Goal: Task Accomplishment & Management: Use online tool/utility

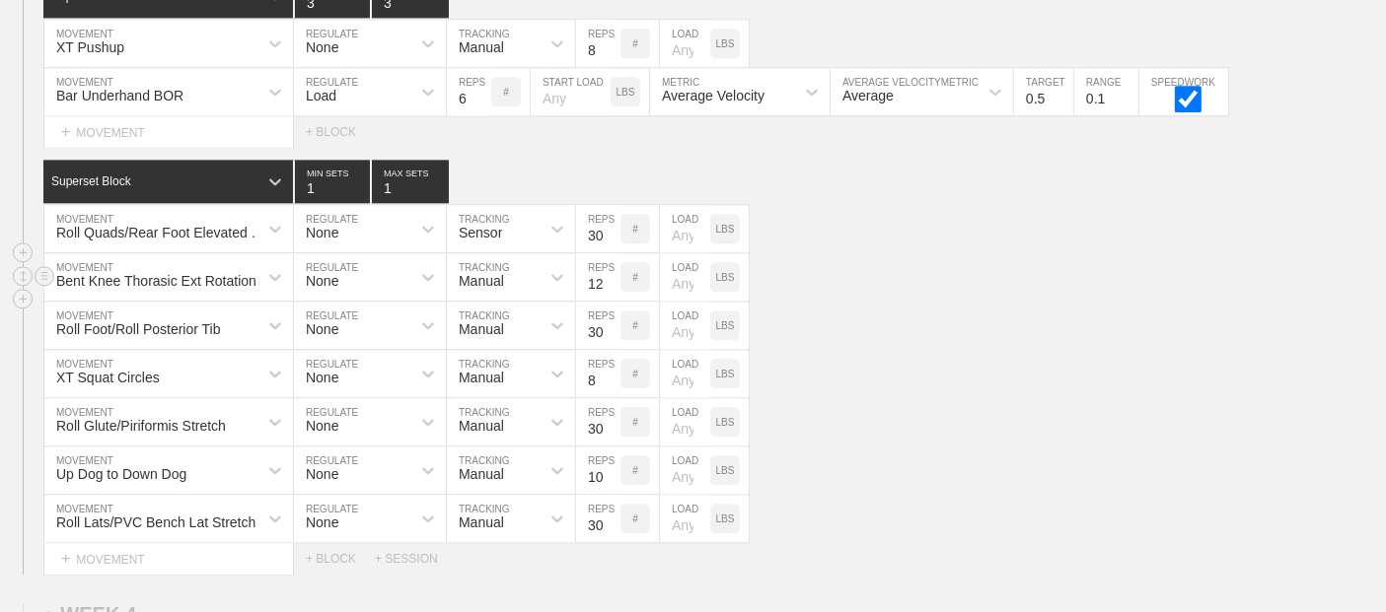
scroll to position [4788, 0]
click at [1004, 197] on div "Superset Block 1 MIN SETS 1 MAX SETS" at bounding box center [714, 181] width 1342 height 43
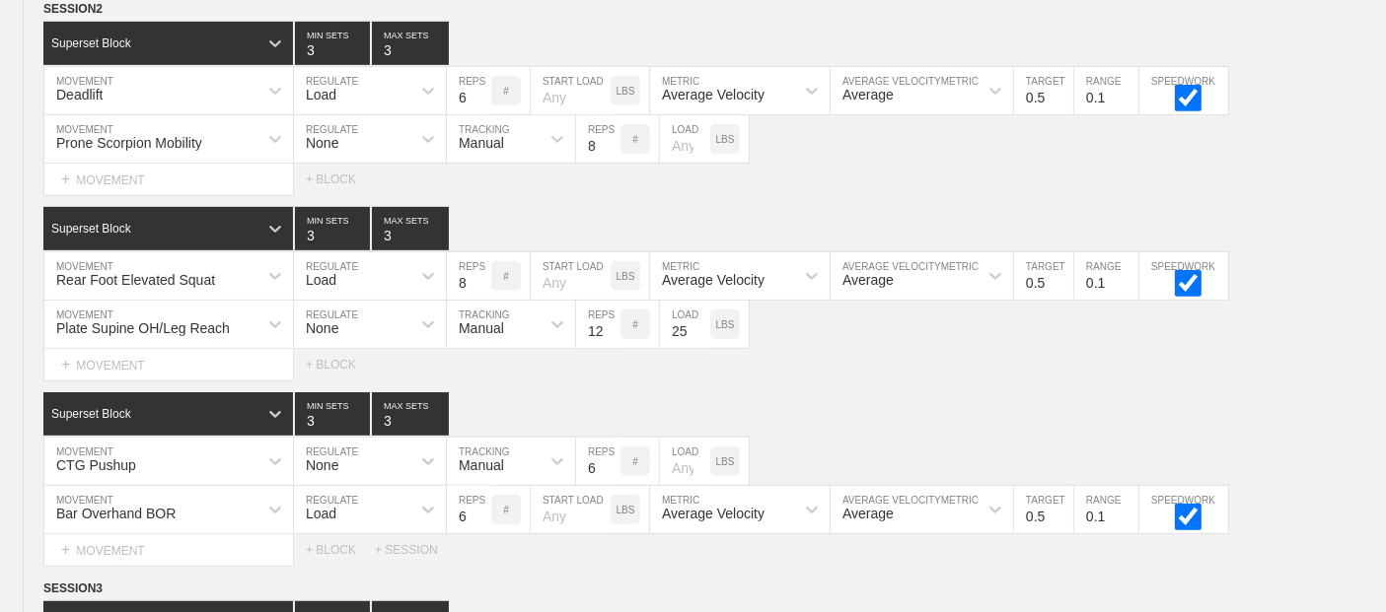
scroll to position [0, 0]
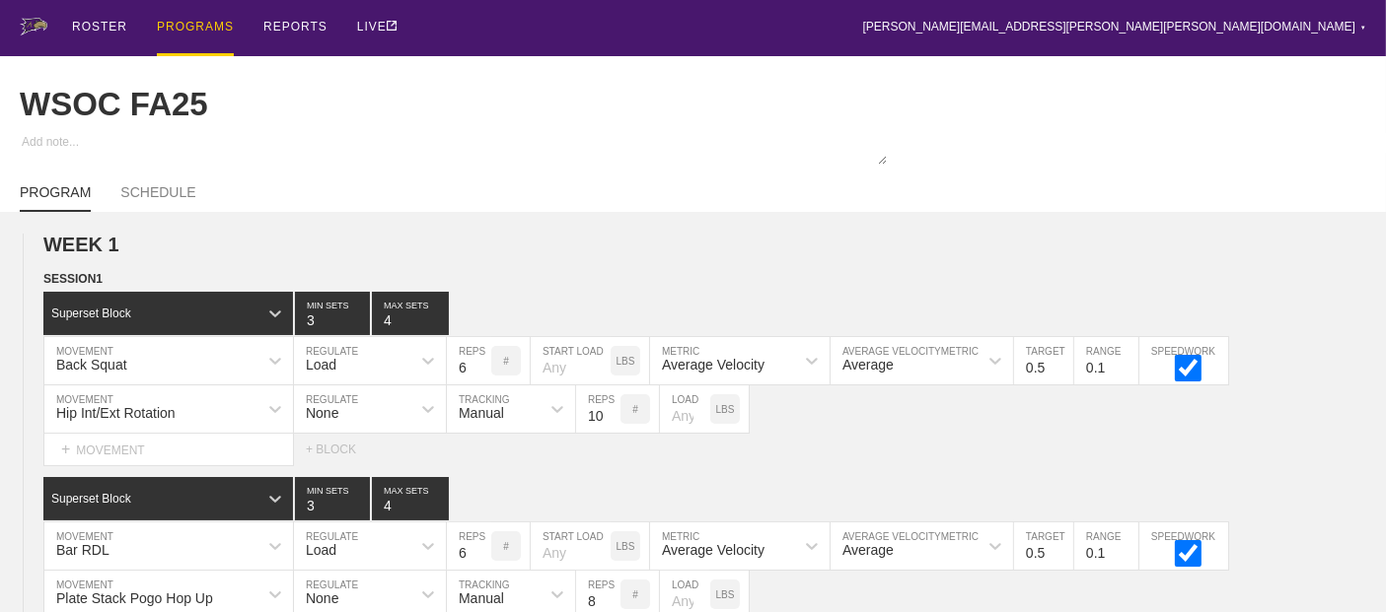
click at [205, 24] on div "PROGRAMS" at bounding box center [195, 28] width 77 height 56
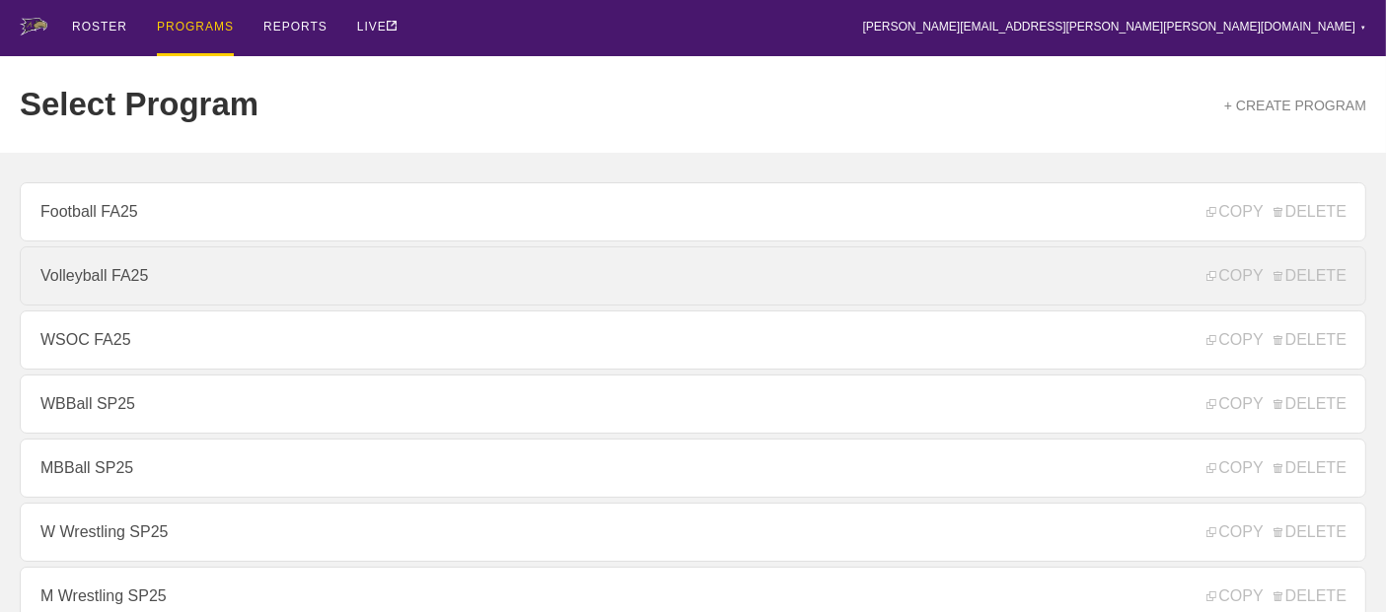
click at [126, 279] on link "Volleyball FA25" at bounding box center [693, 276] width 1346 height 59
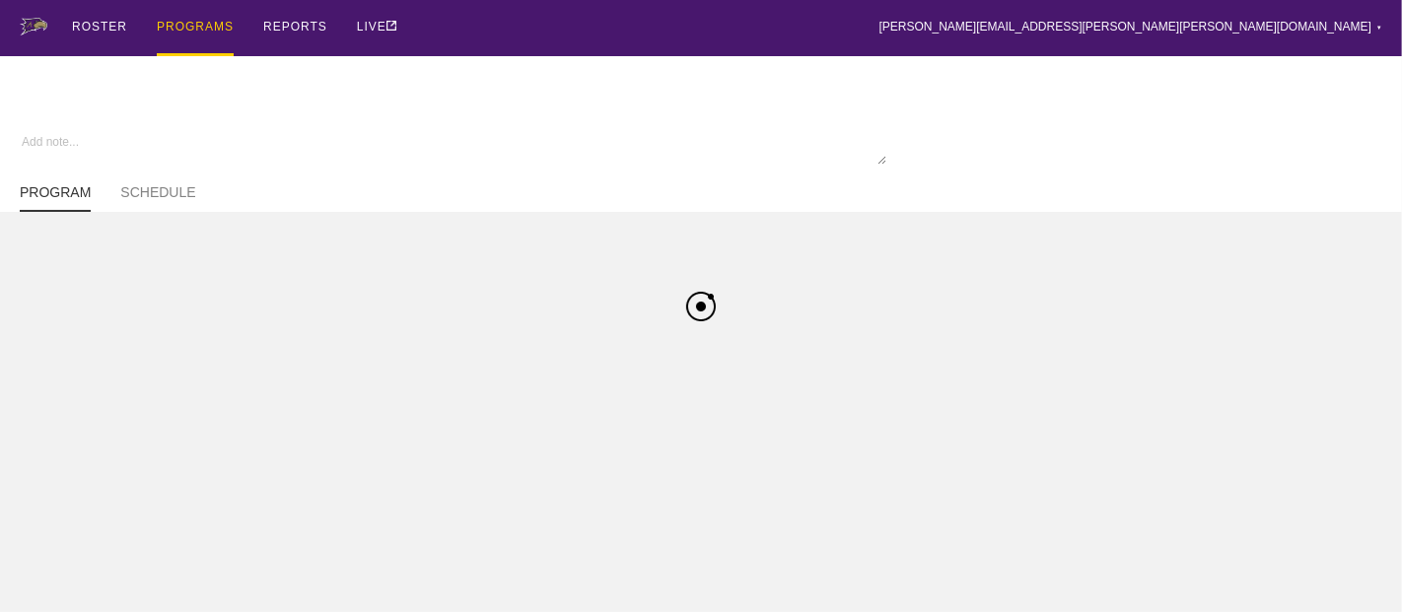
type textarea "x"
type input "Volleyball FA25"
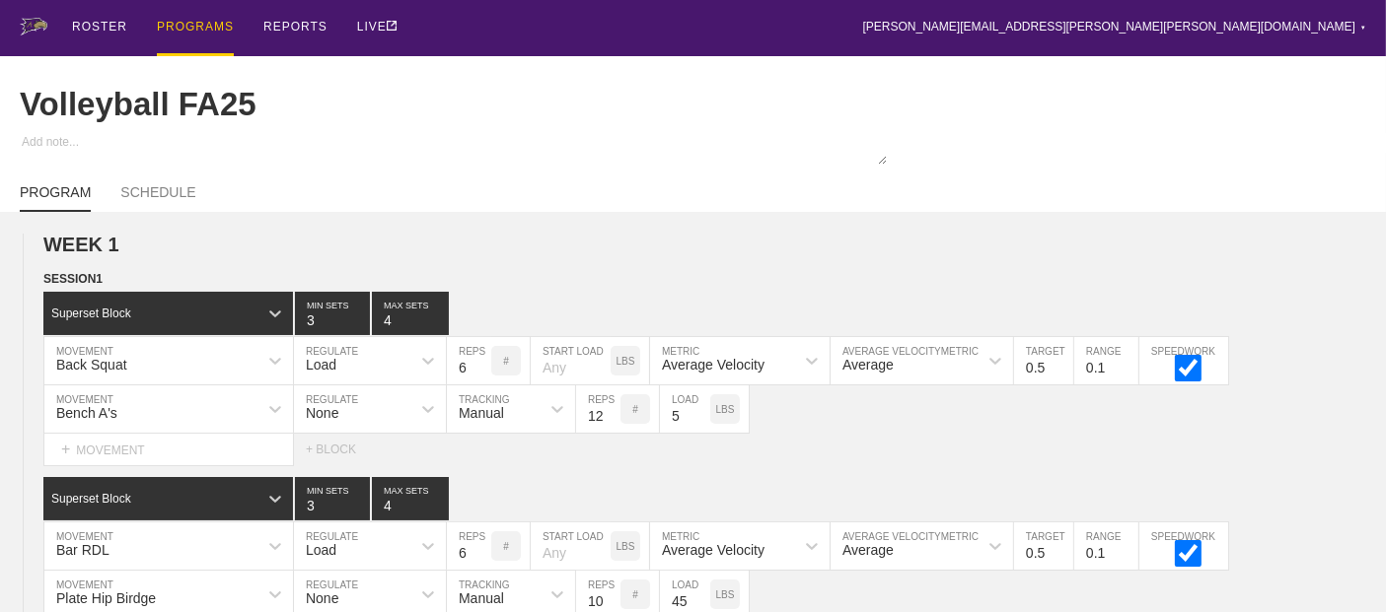
click at [612, 39] on div "ROSTER PROGRAMS REPORTS LIVE [PERSON_NAME][EMAIL_ADDRESS][PERSON_NAME][PERSON_N…" at bounding box center [693, 28] width 1346 height 56
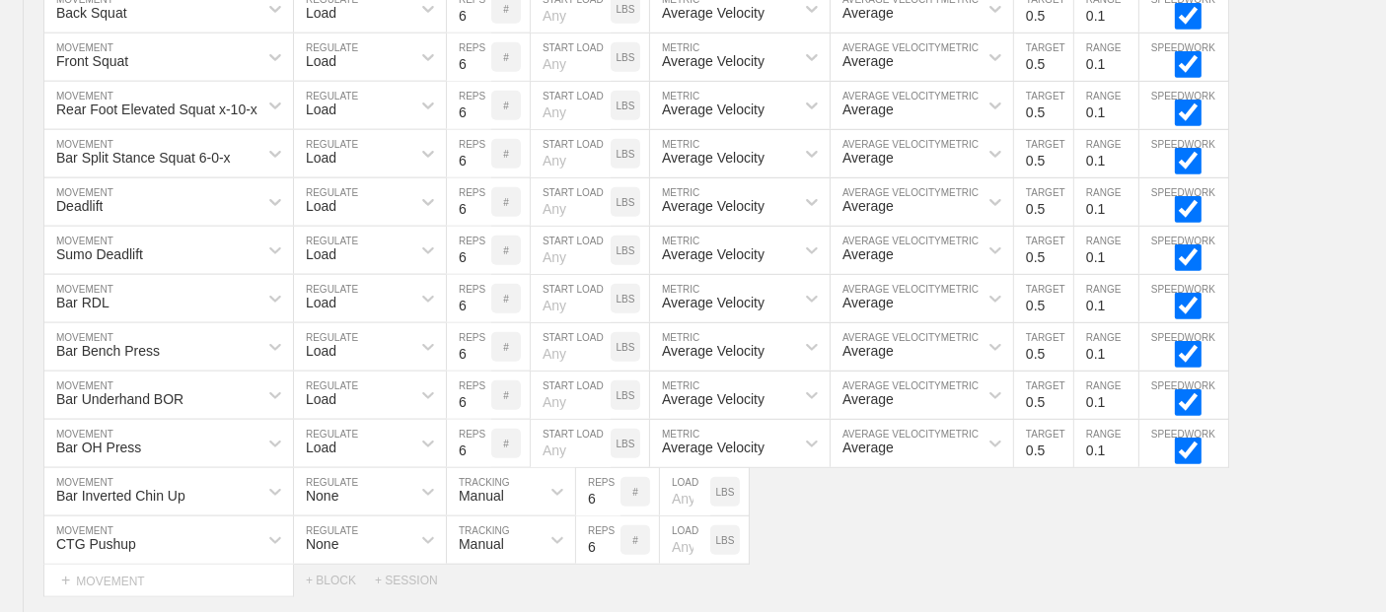
scroll to position [1928, 0]
click at [1301, 187] on div "Deadlift MOVEMENT Load REGULATE 6 REPS # START LOAD LBS Average Velocity METRIC…" at bounding box center [693, 202] width 1386 height 48
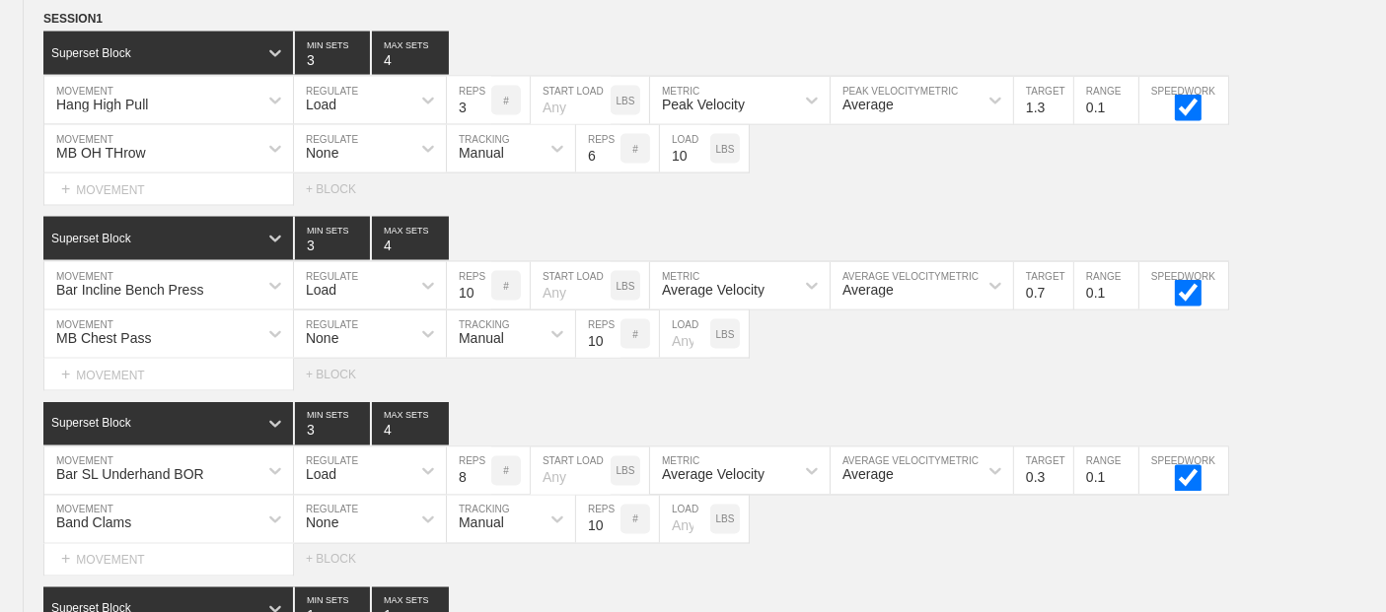
scroll to position [3331, 0]
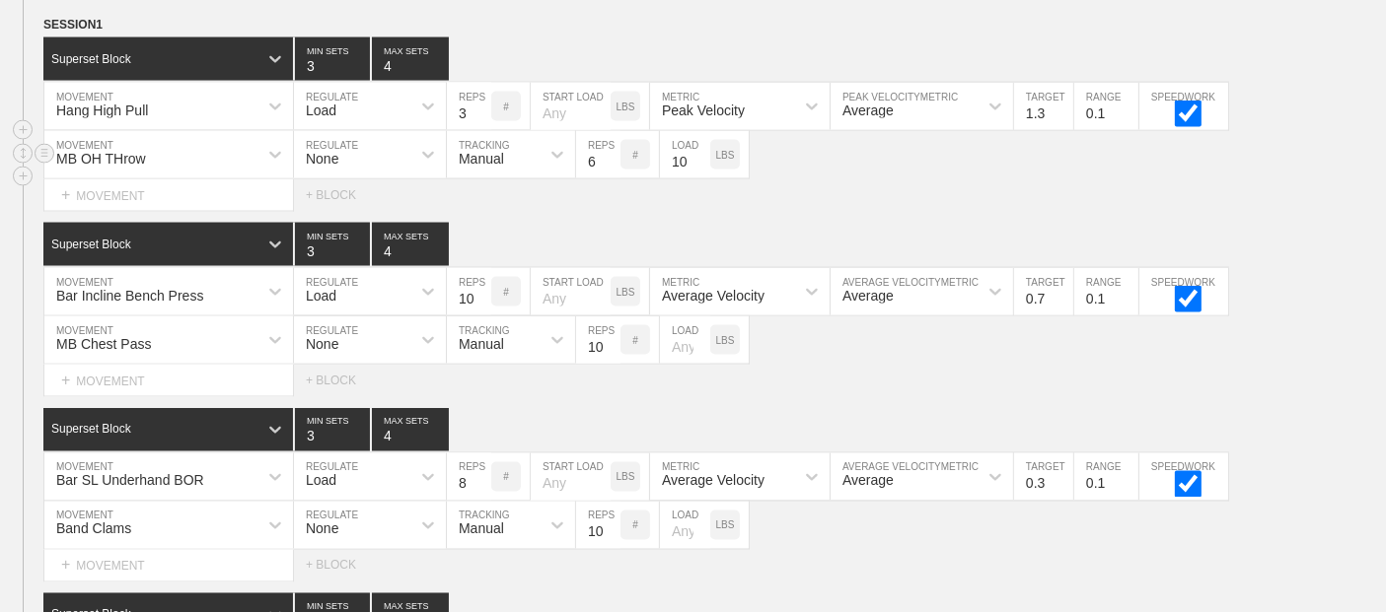
click at [674, 162] on input "10" at bounding box center [685, 154] width 50 height 47
type input "6"
click at [967, 235] on div "Superset Block 3 MIN SETS 4 MAX SETS" at bounding box center [714, 244] width 1342 height 43
click at [465, 301] on input "10" at bounding box center [469, 291] width 44 height 47
type input "5"
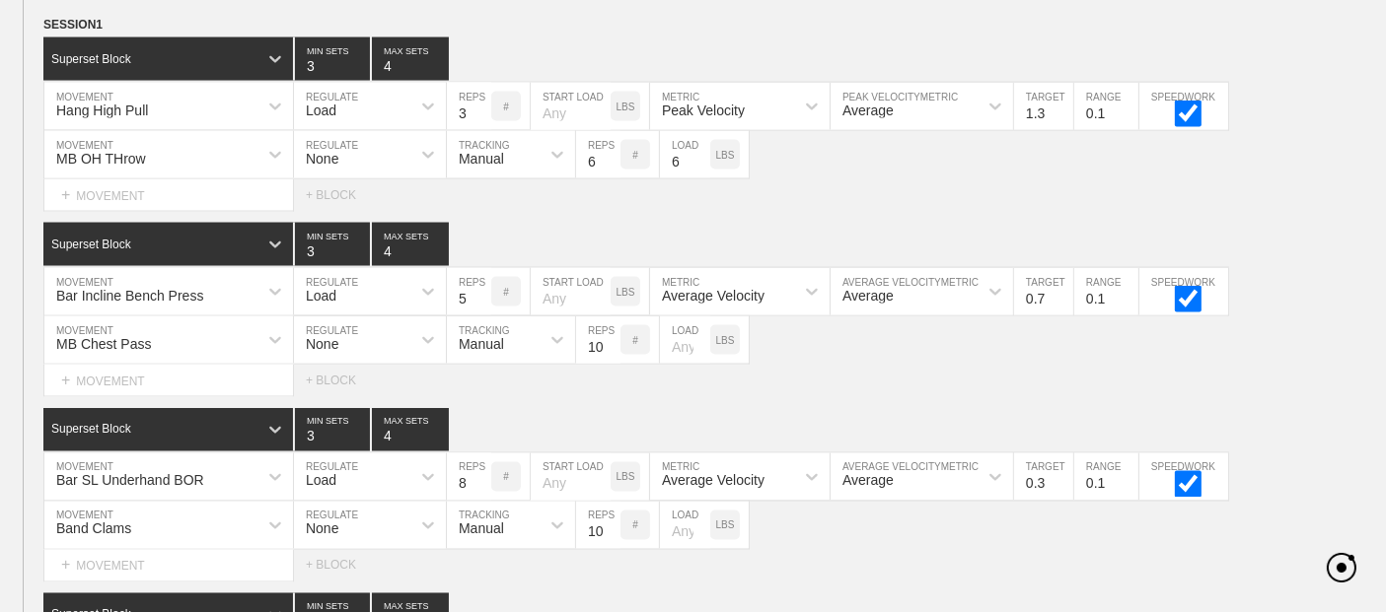
click at [847, 199] on div "Select... MOVEMENT + MOVEMENT + BLOCK" at bounding box center [693, 195] width 1386 height 32
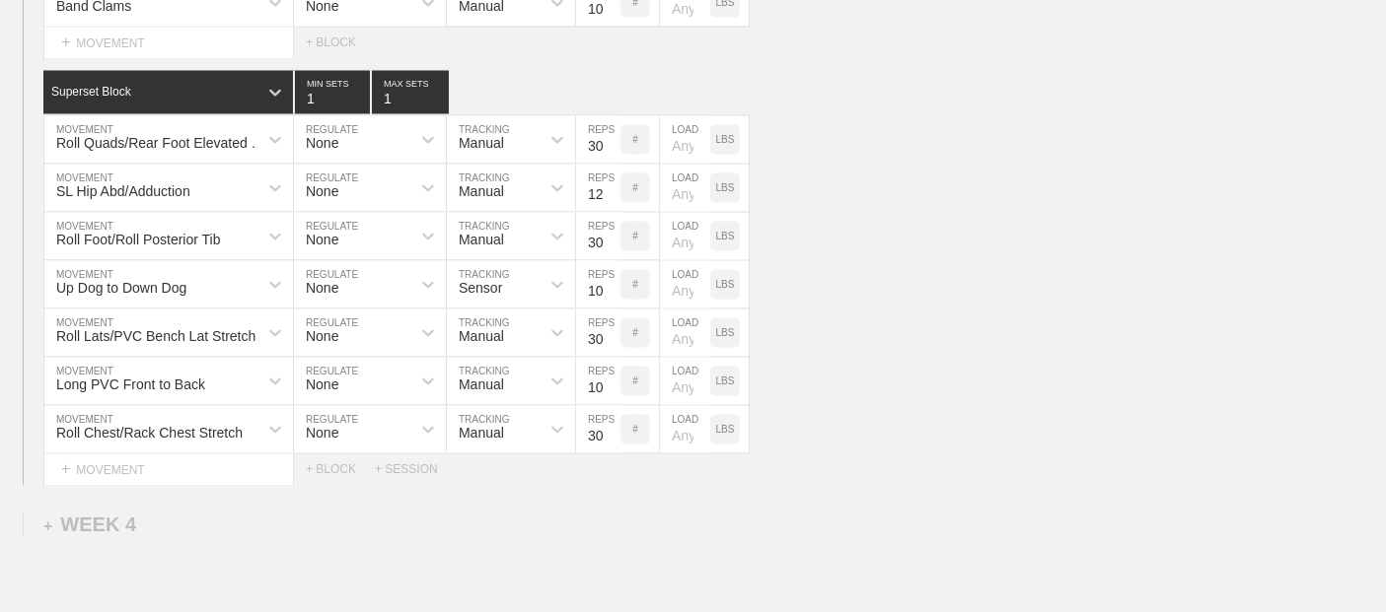
scroll to position [3857, 0]
